Goal: Navigation & Orientation: Find specific page/section

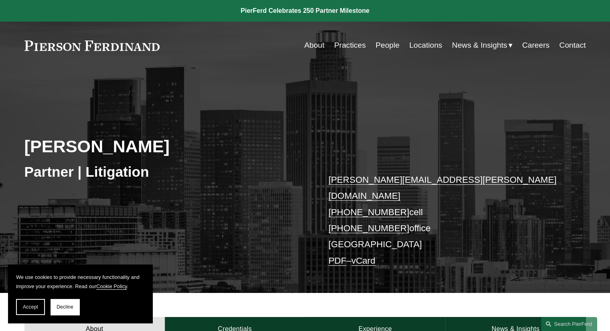
click at [356, 47] on link "Practices" at bounding box center [350, 45] width 32 height 15
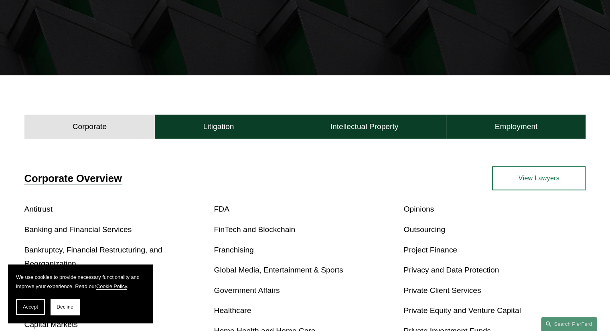
scroll to position [160, 0]
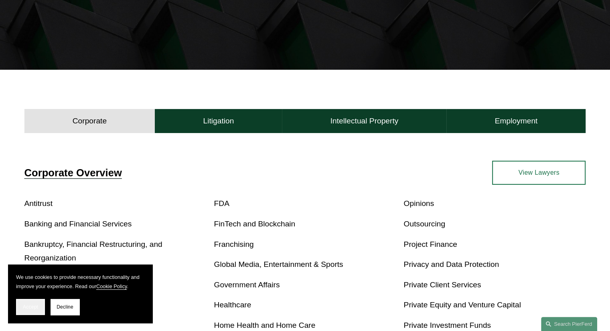
click at [38, 310] on button "Accept" at bounding box center [30, 307] width 29 height 16
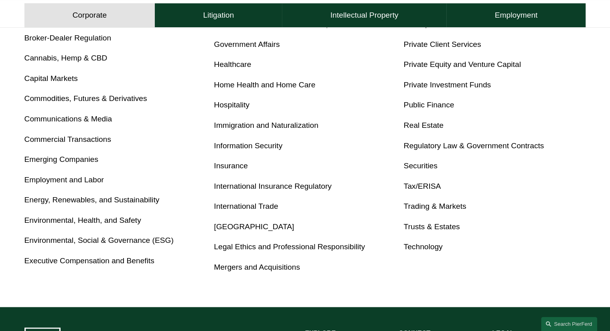
scroll to position [281, 0]
